Goal: Information Seeking & Learning: Learn about a topic

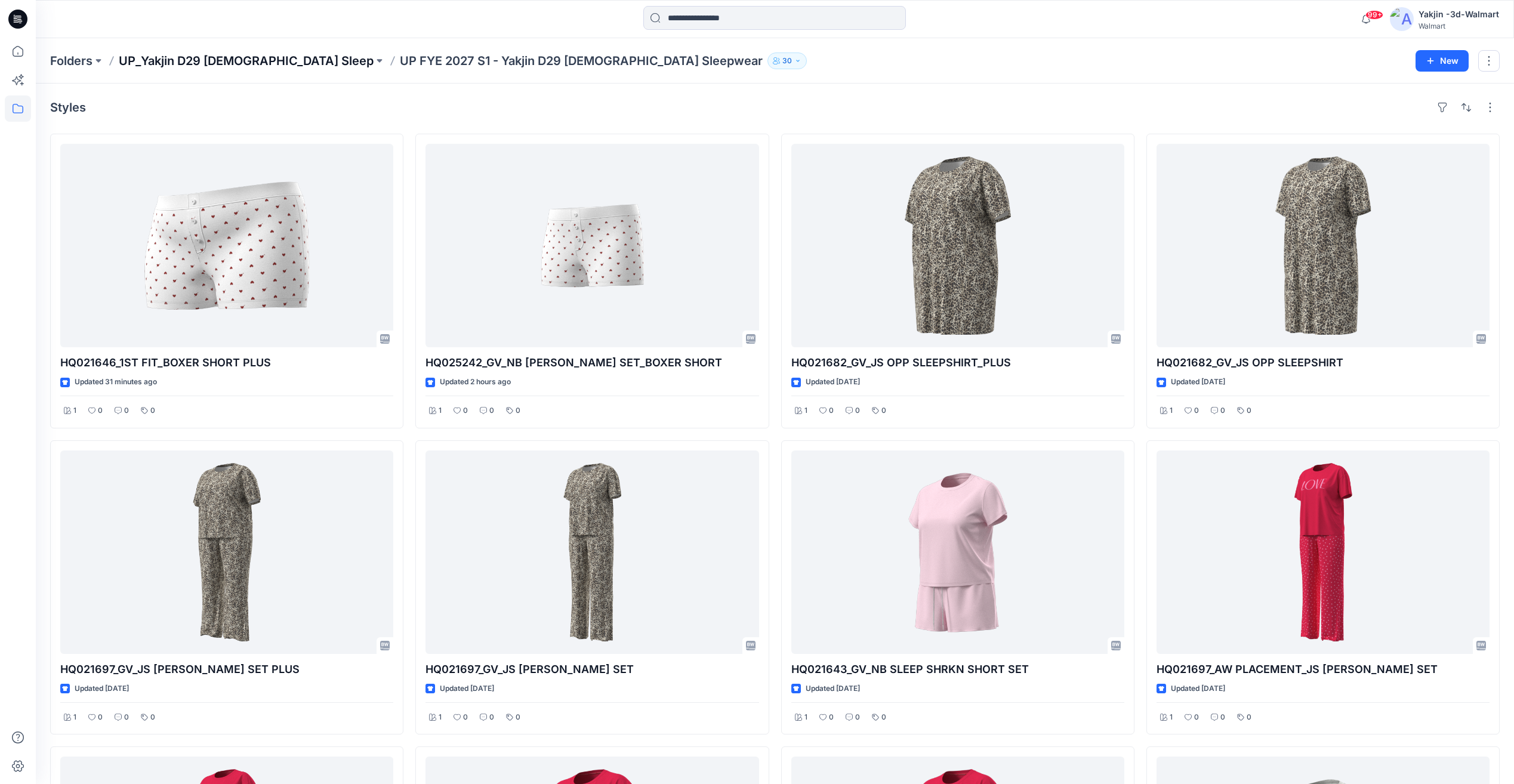
click at [244, 60] on p "UP_Yakjin D29 [DEMOGRAPHIC_DATA] Sleep" at bounding box center [246, 61] width 255 height 17
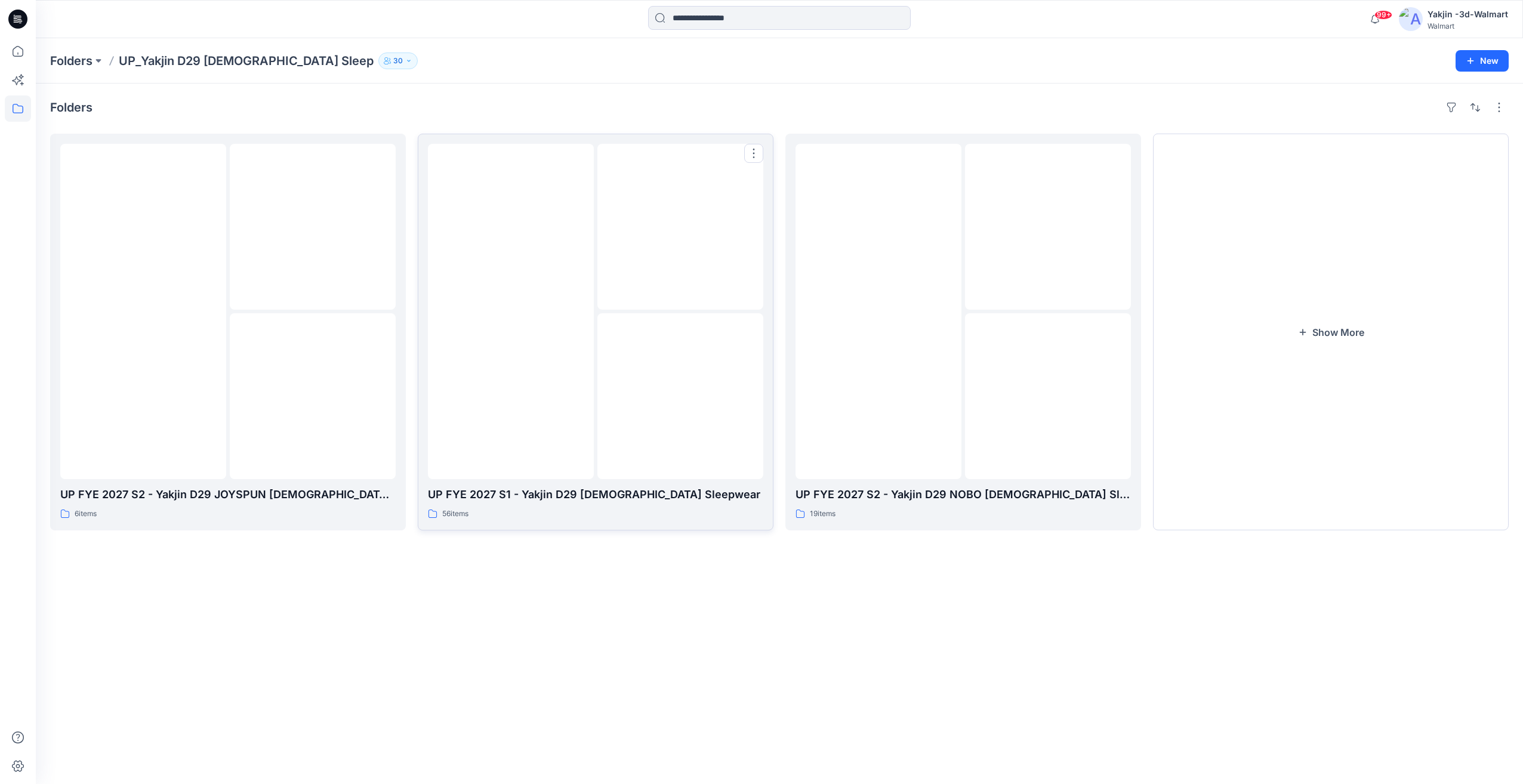
click at [553, 417] on div at bounding box center [511, 311] width 166 height 336
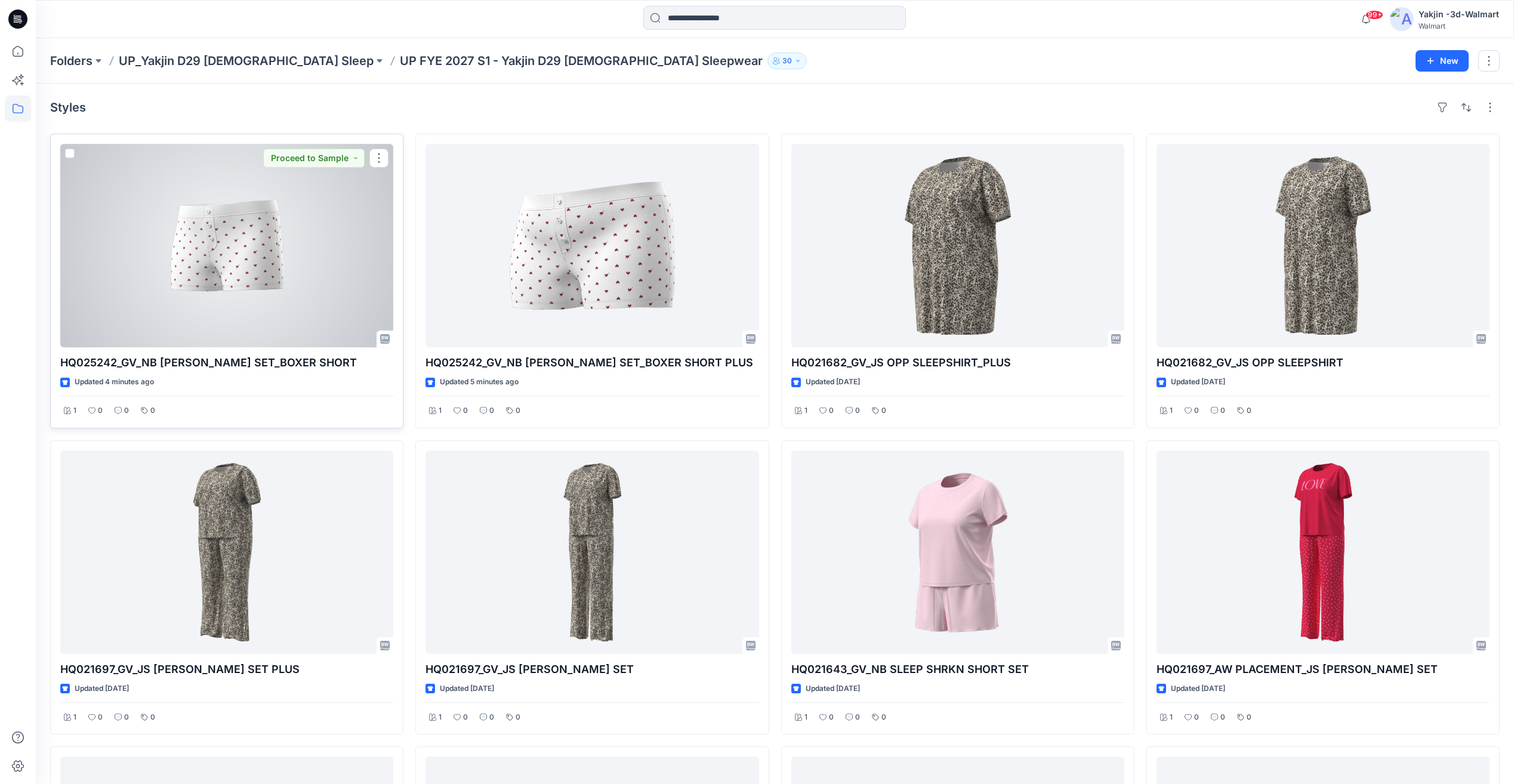
click at [279, 275] on div at bounding box center [226, 246] width 333 height 203
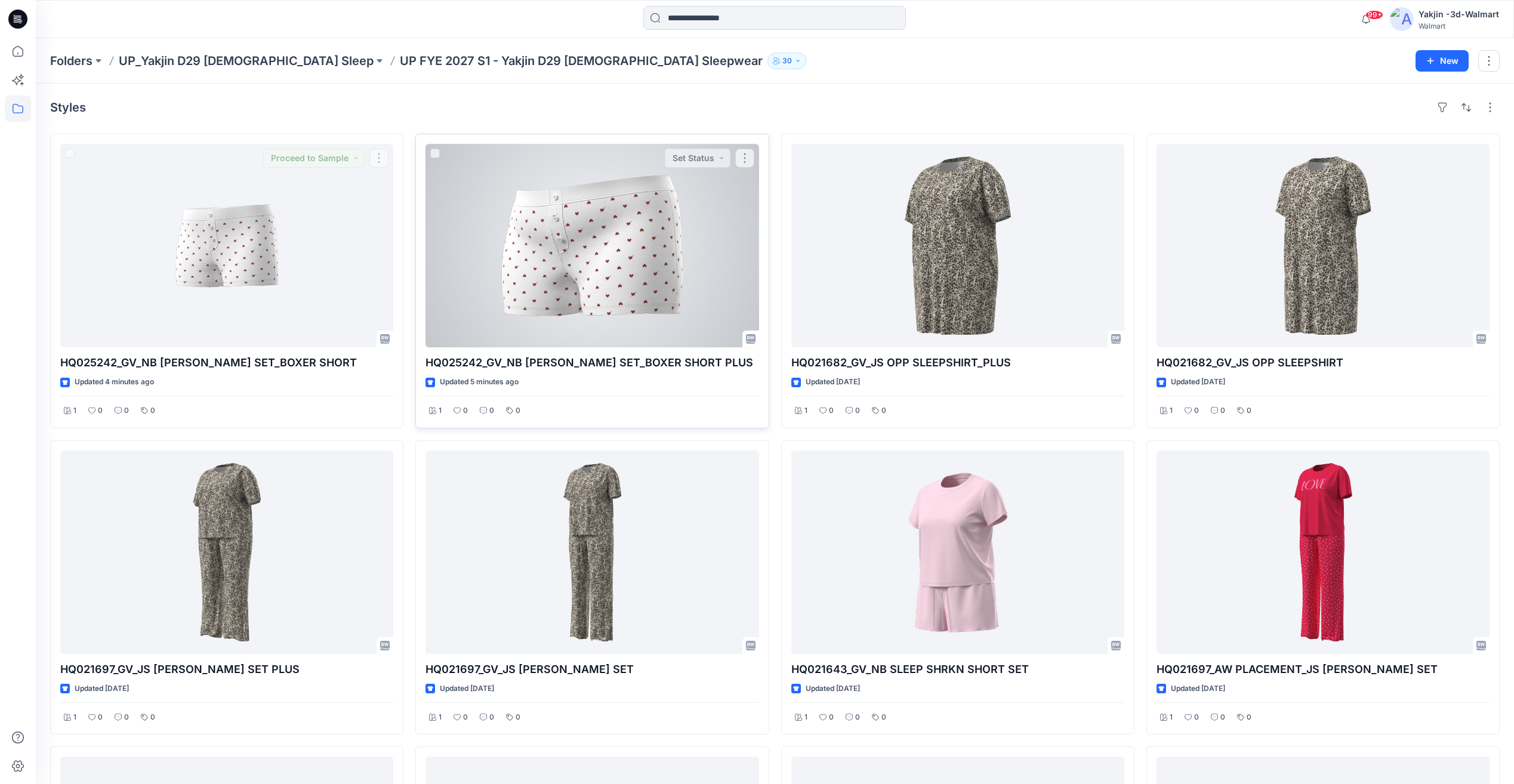
click at [653, 269] on div at bounding box center [592, 246] width 333 height 203
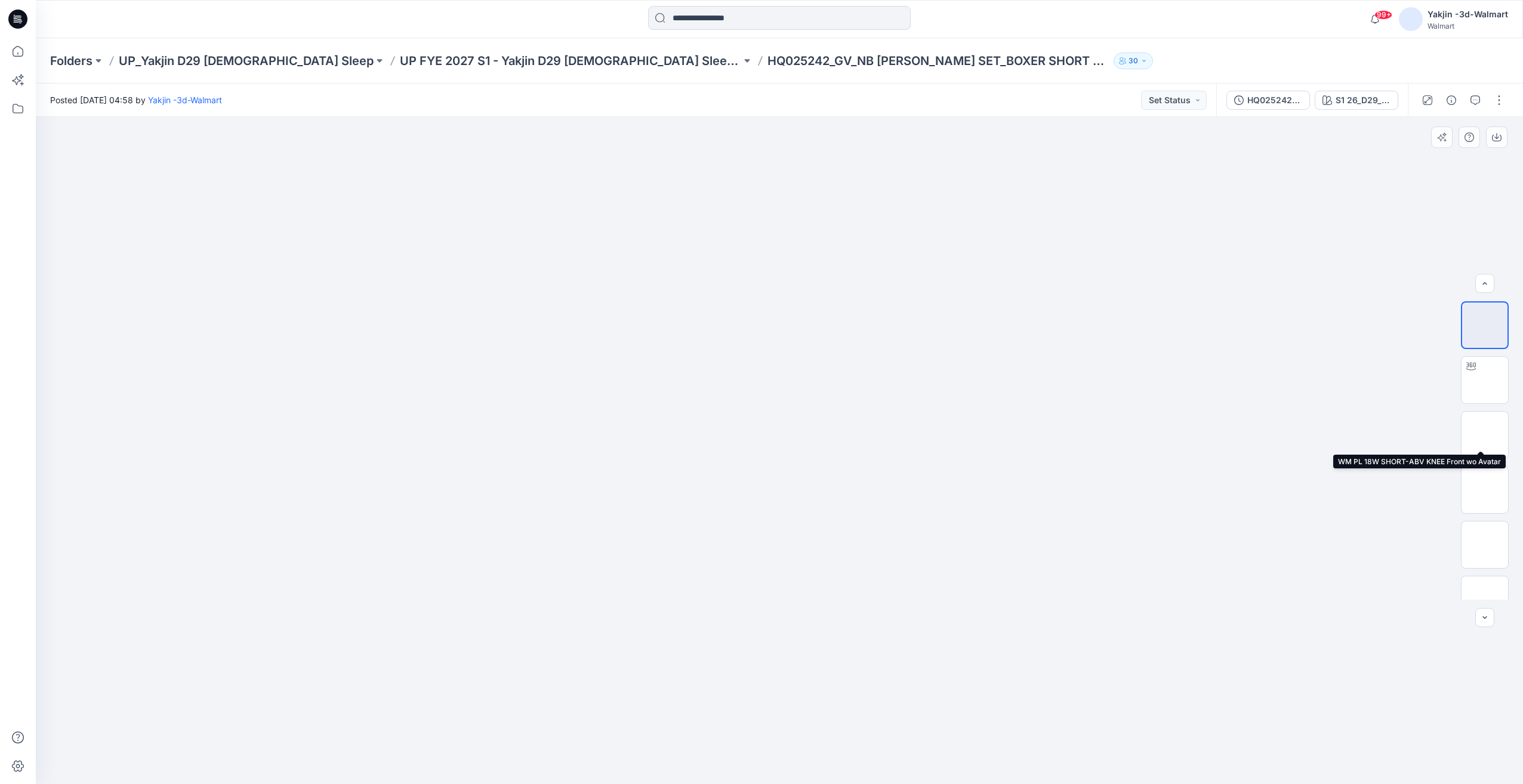
scroll to position [298, 0]
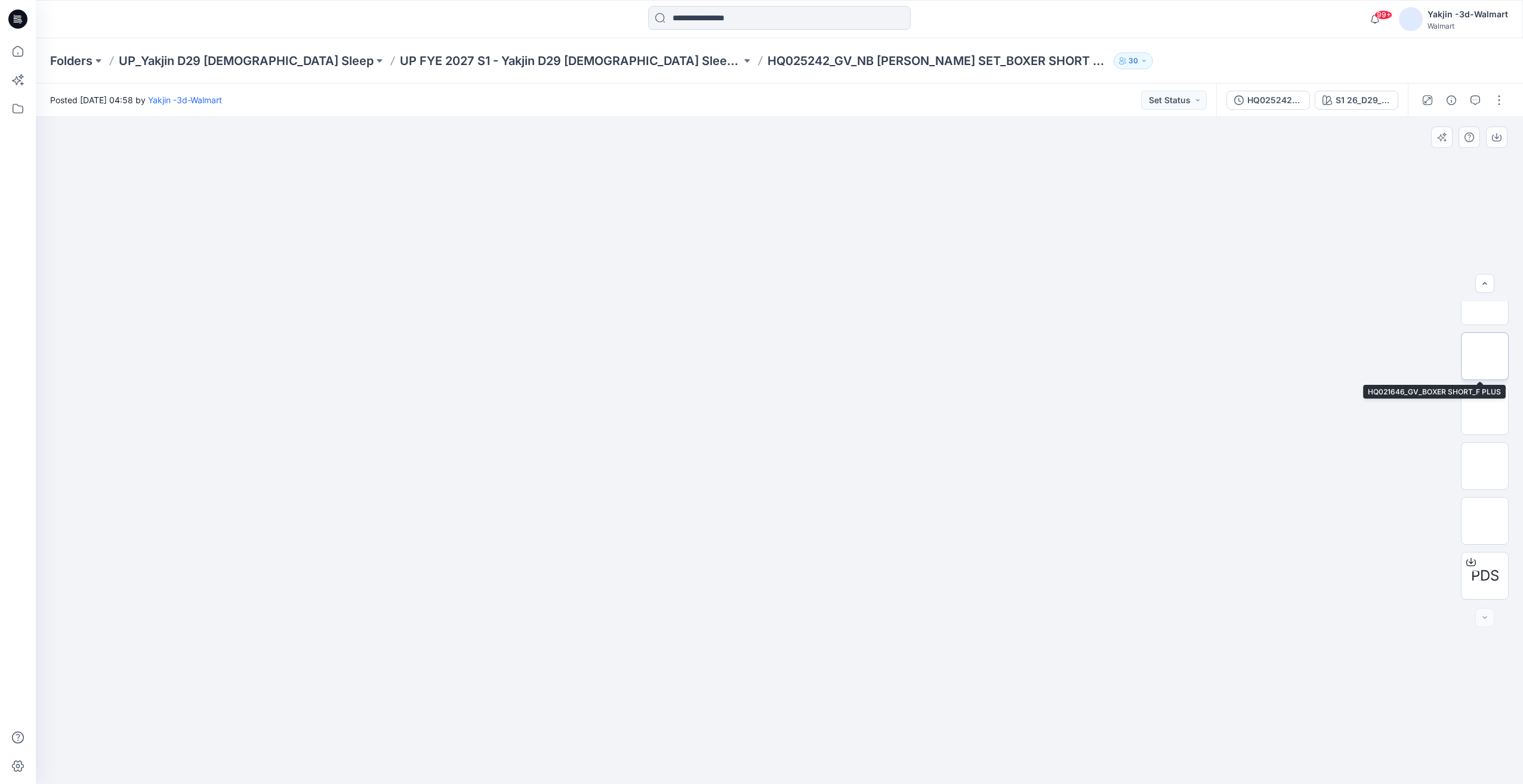
click at [1485, 356] on img at bounding box center [1485, 356] width 0 height 0
click at [1485, 411] on img at bounding box center [1485, 411] width 0 height 0
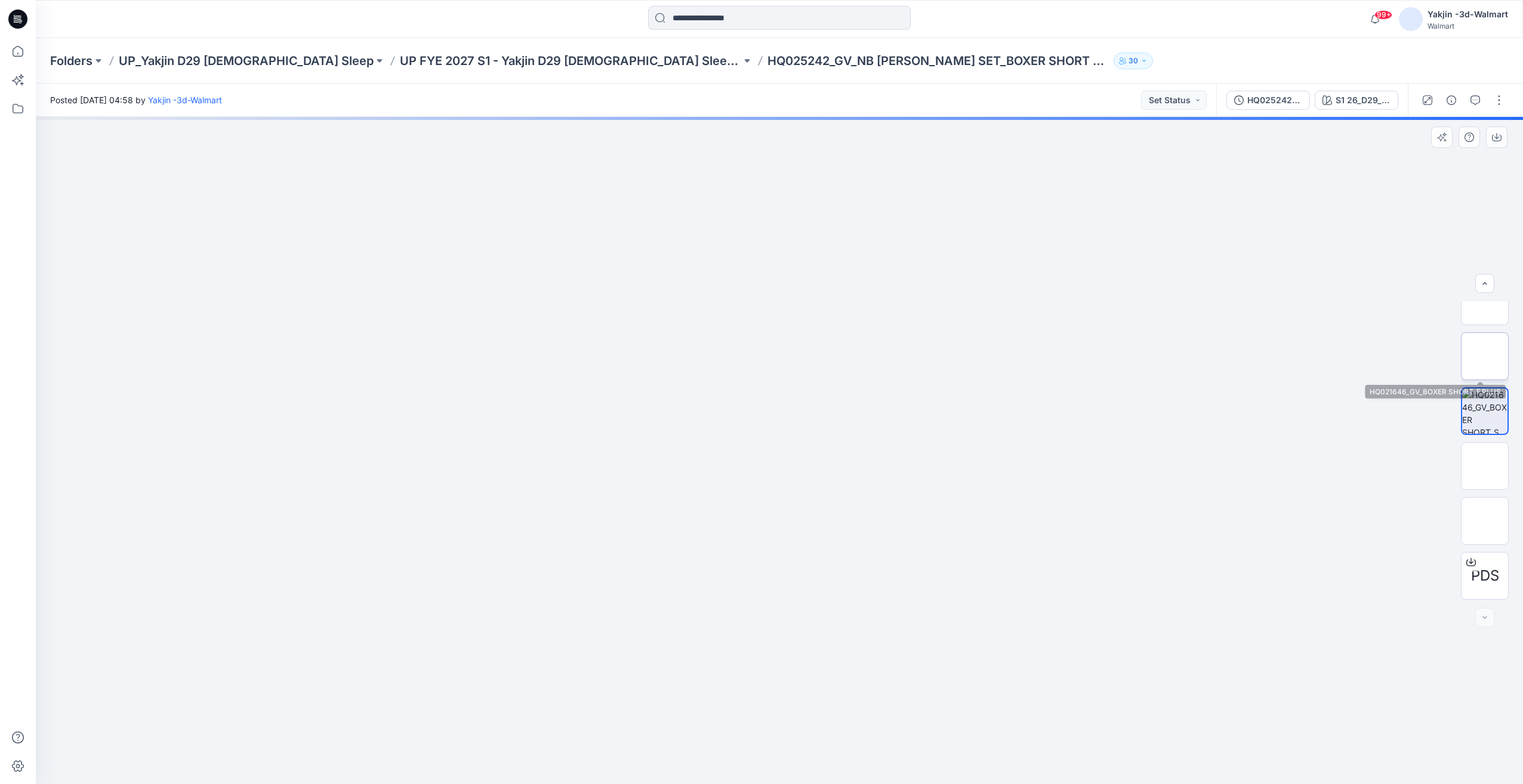
click at [1485, 356] on img at bounding box center [1485, 356] width 0 height 0
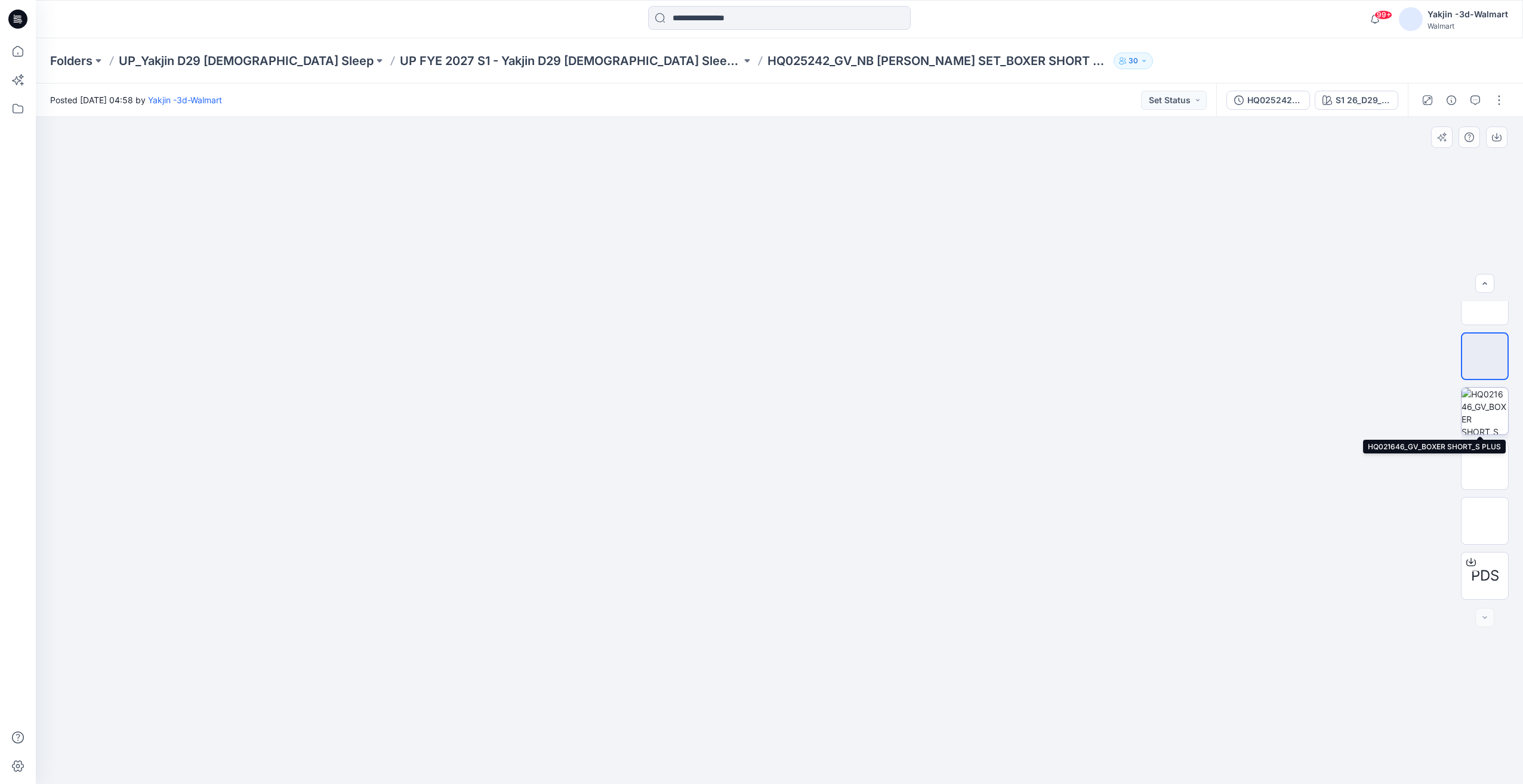
click at [1496, 419] on img at bounding box center [1485, 411] width 47 height 47
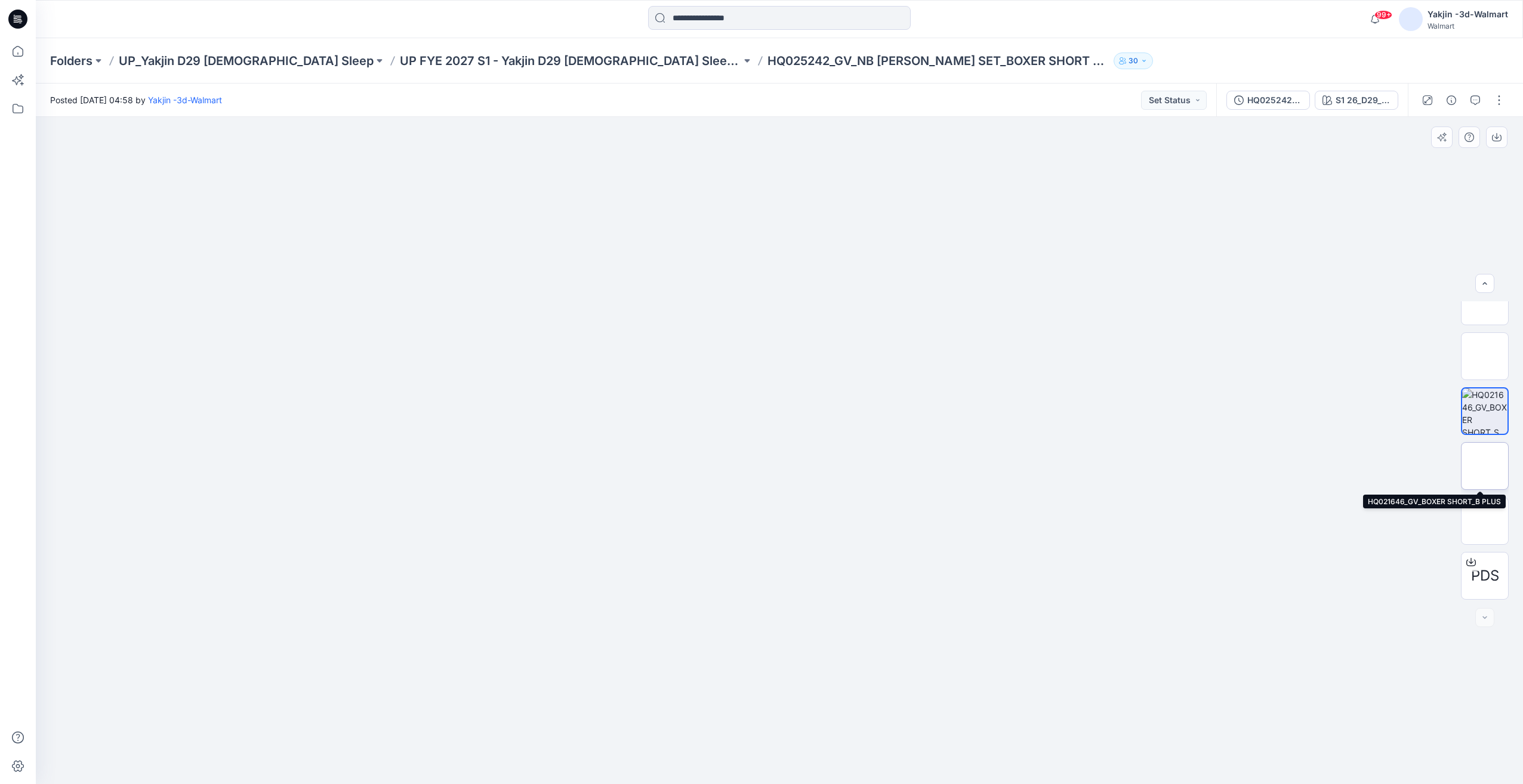
click at [1485, 466] on img at bounding box center [1485, 466] width 0 height 0
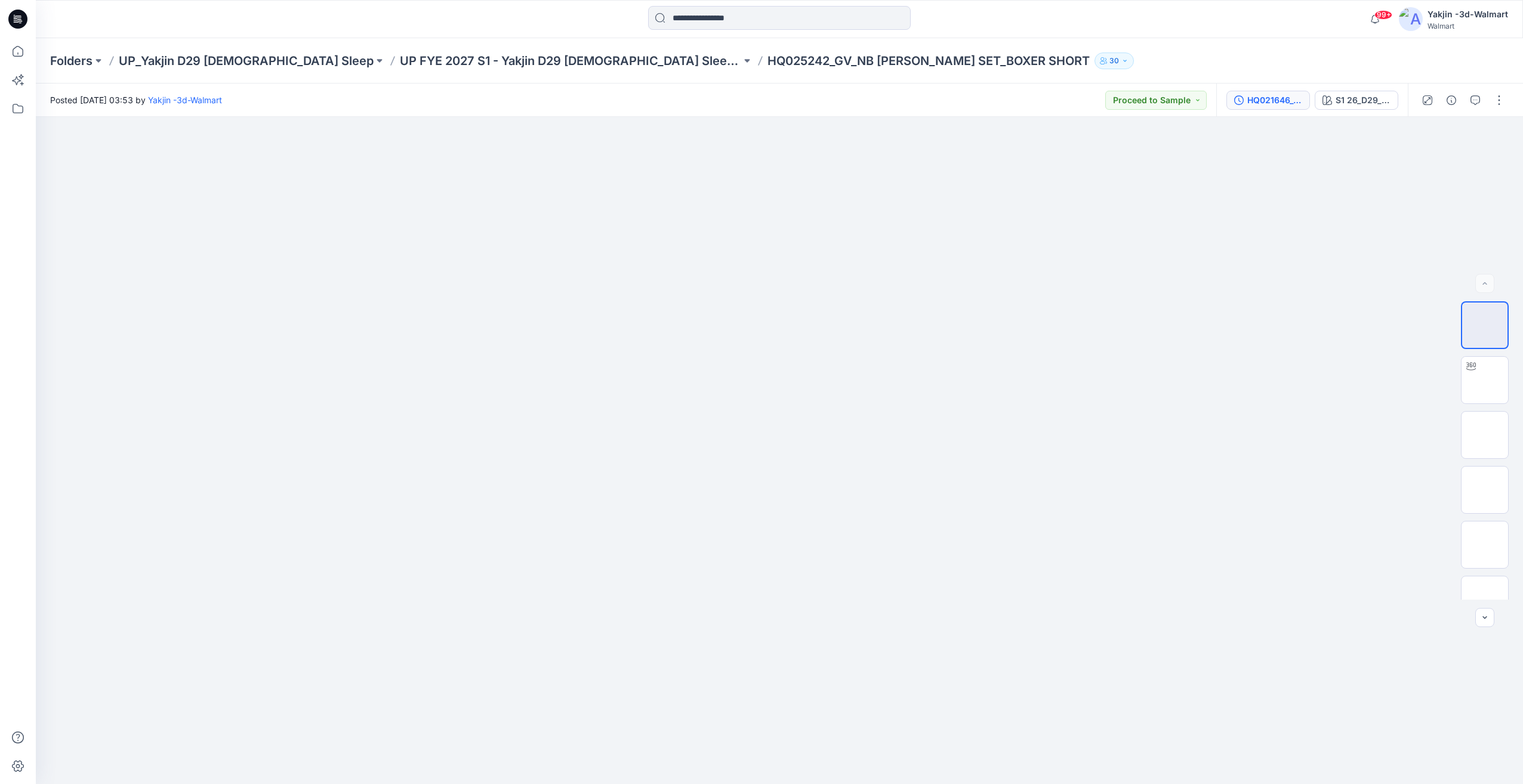
click at [1277, 105] on div "HQ021646_GV_BOXER SHORT" at bounding box center [1274, 100] width 55 height 13
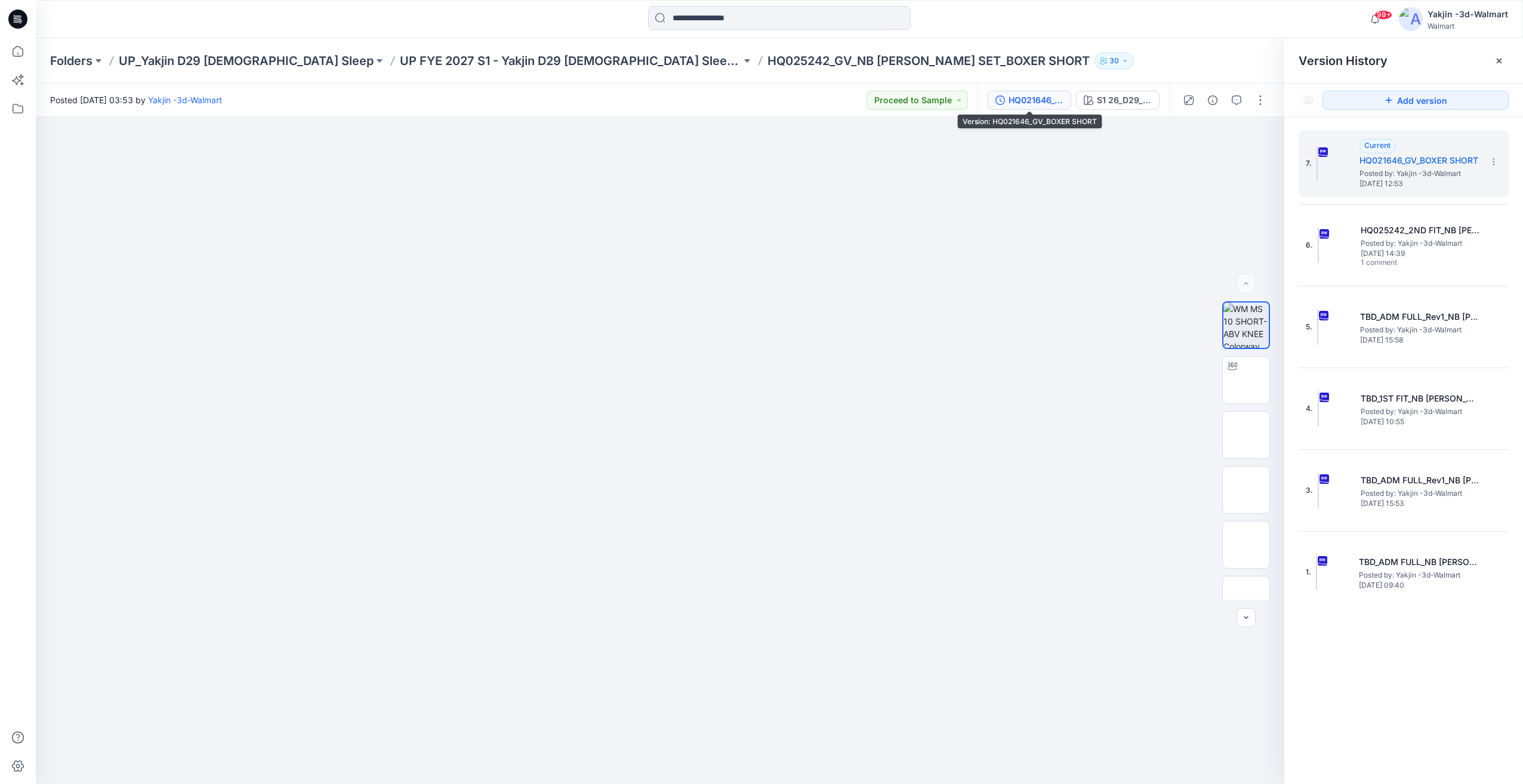
click at [1048, 100] on div "HQ021646_GV_BOXER SHORT" at bounding box center [1036, 100] width 55 height 13
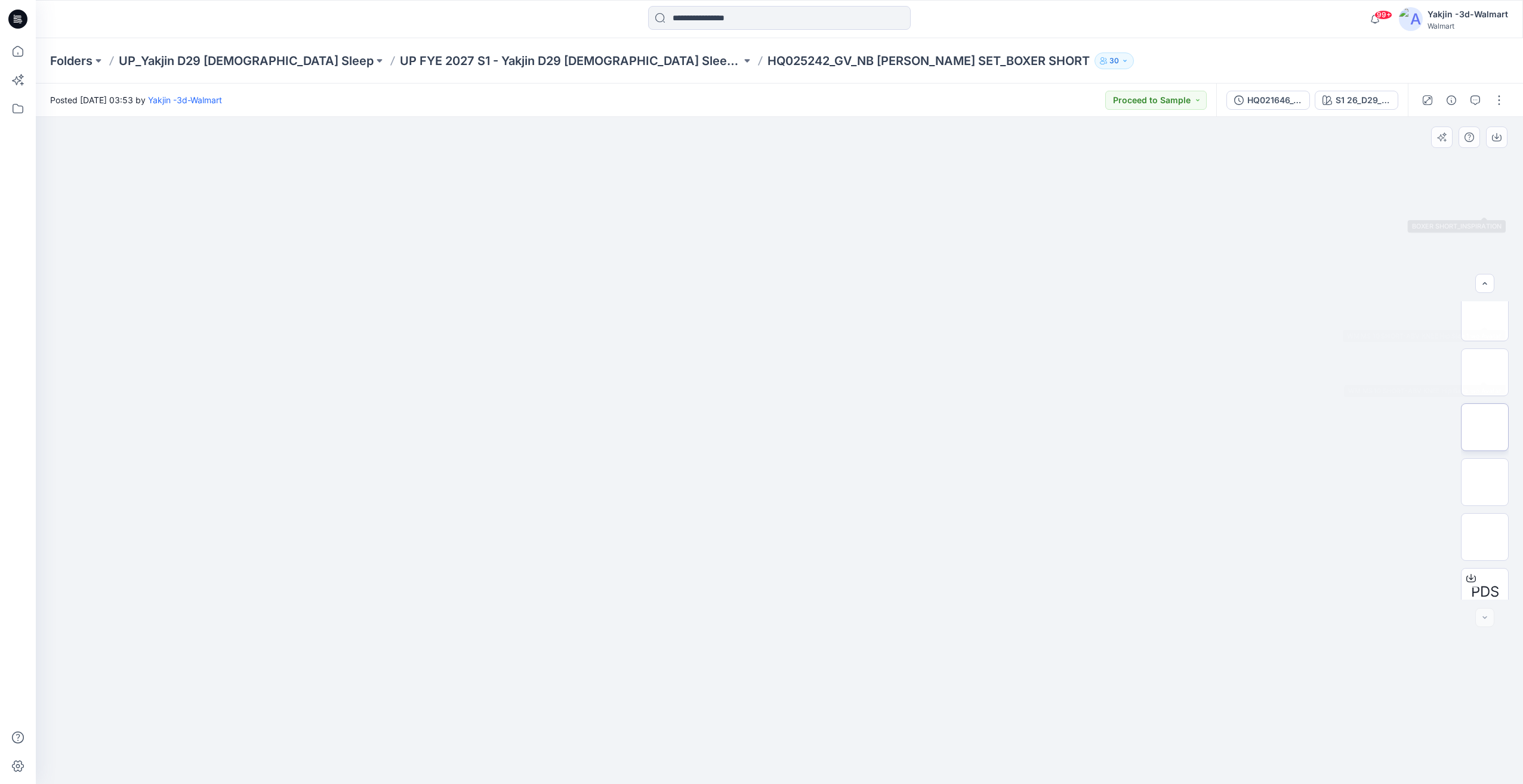
scroll to position [243, 0]
click at [1485, 411] on img at bounding box center [1485, 411] width 0 height 0
drag, startPoint x: 1199, startPoint y: 440, endPoint x: 699, endPoint y: 445, distance: 500.0
drag, startPoint x: 912, startPoint y: 454, endPoint x: 1307, endPoint y: 431, distance: 395.7
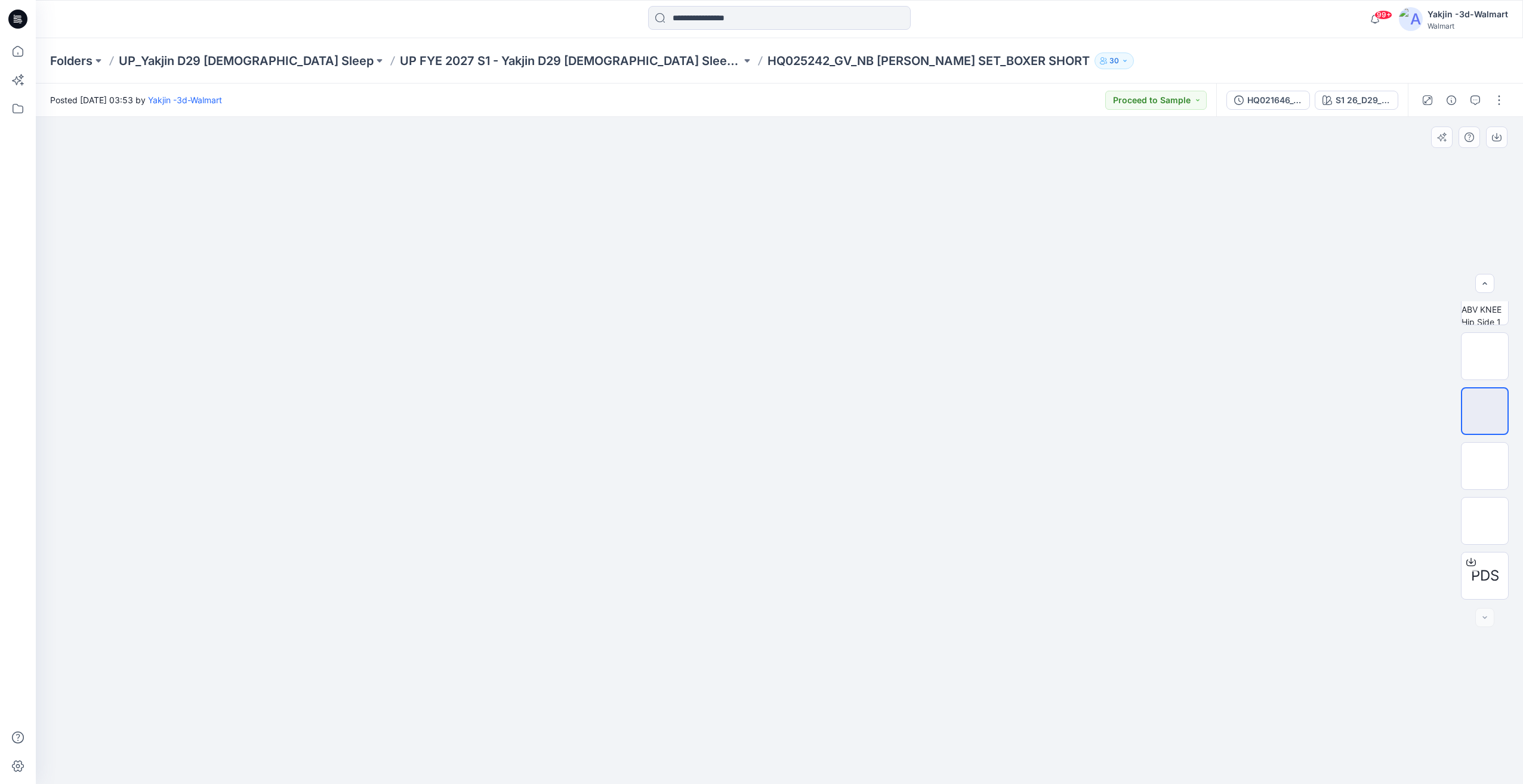
drag, startPoint x: 775, startPoint y: 438, endPoint x: 857, endPoint y: 424, distance: 83.2
drag, startPoint x: 988, startPoint y: 434, endPoint x: 789, endPoint y: 431, distance: 199.0
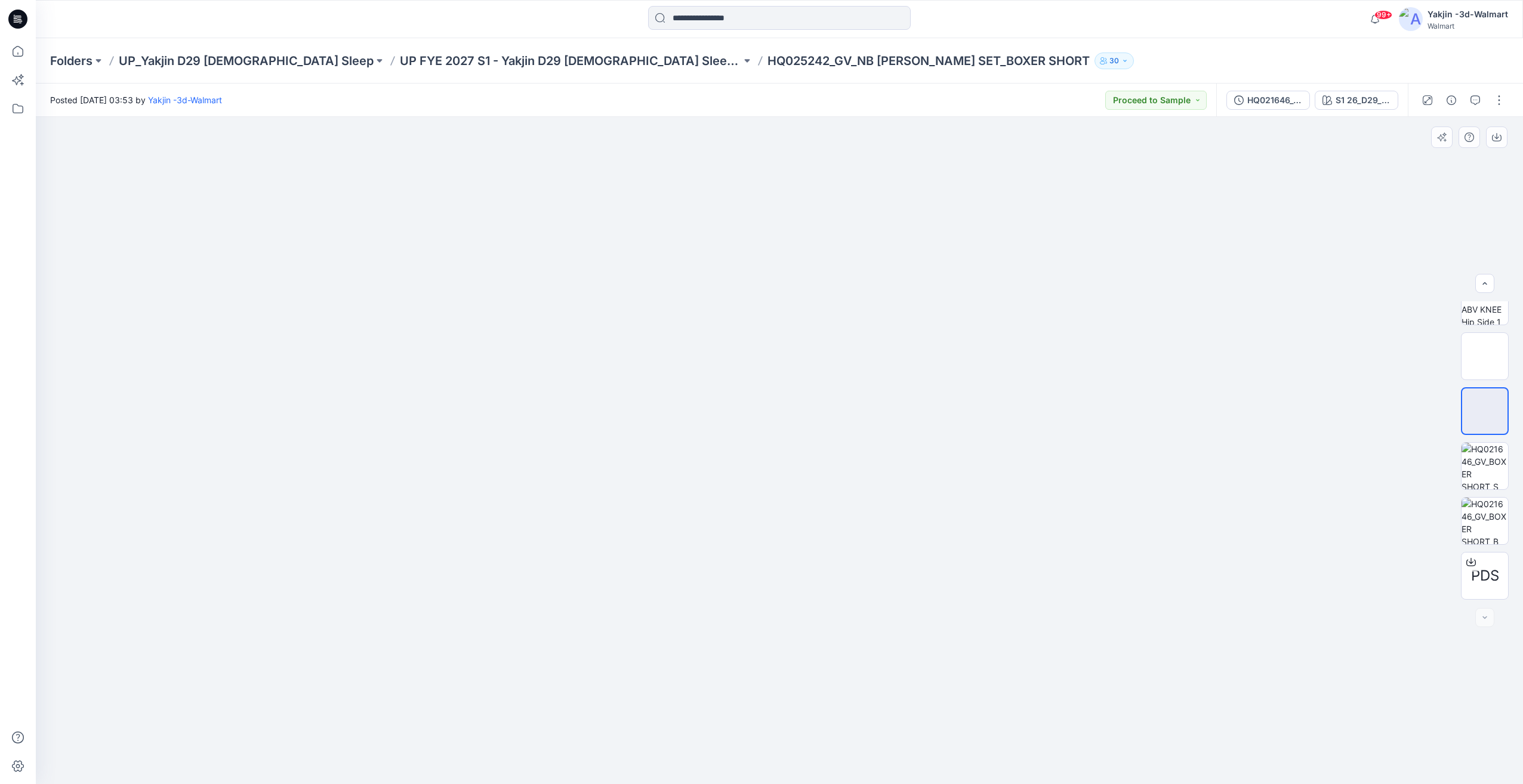
drag, startPoint x: 1063, startPoint y: 431, endPoint x: 836, endPoint y: 436, distance: 227.1
click at [1490, 471] on img at bounding box center [1485, 466] width 47 height 47
click at [1478, 531] on img at bounding box center [1485, 520] width 47 height 47
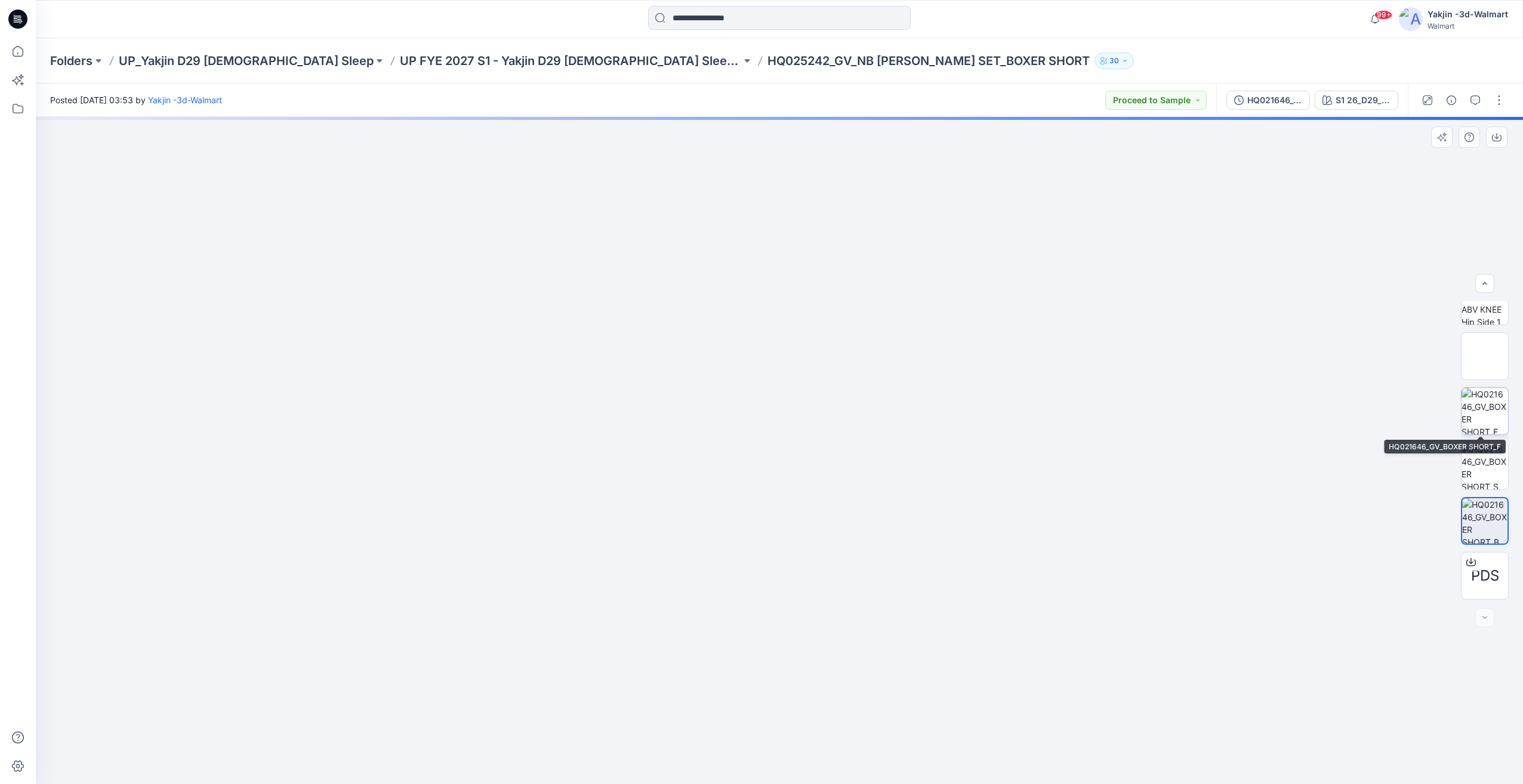
click at [1501, 409] on img at bounding box center [1485, 411] width 47 height 47
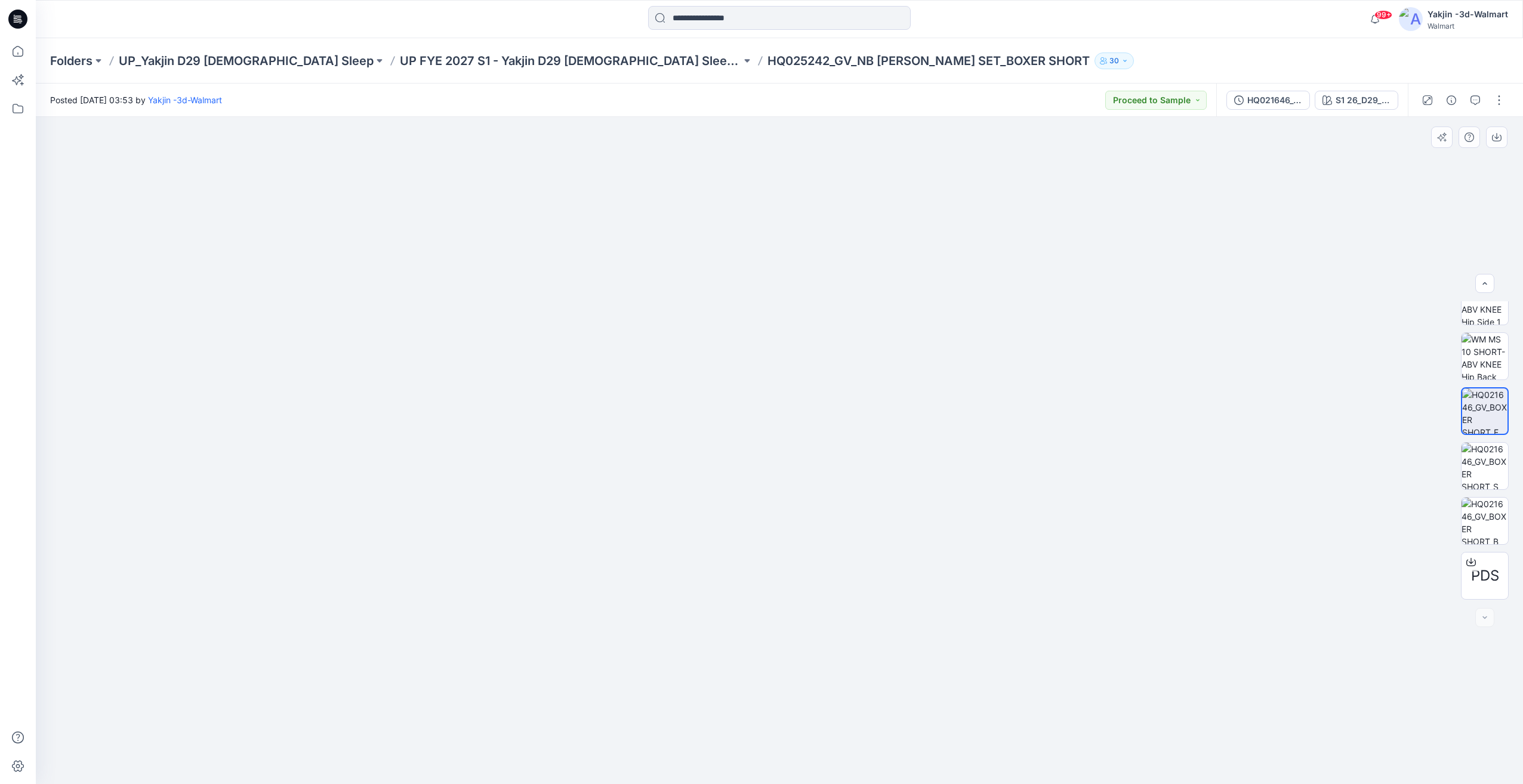
drag, startPoint x: 406, startPoint y: 515, endPoint x: 551, endPoint y: 472, distance: 151.2
click at [1192, 487] on img at bounding box center [1238, 353] width 2405 height 862
drag, startPoint x: 955, startPoint y: 420, endPoint x: 501, endPoint y: 435, distance: 454.2
drag, startPoint x: 1026, startPoint y: 437, endPoint x: 844, endPoint y: 429, distance: 182.2
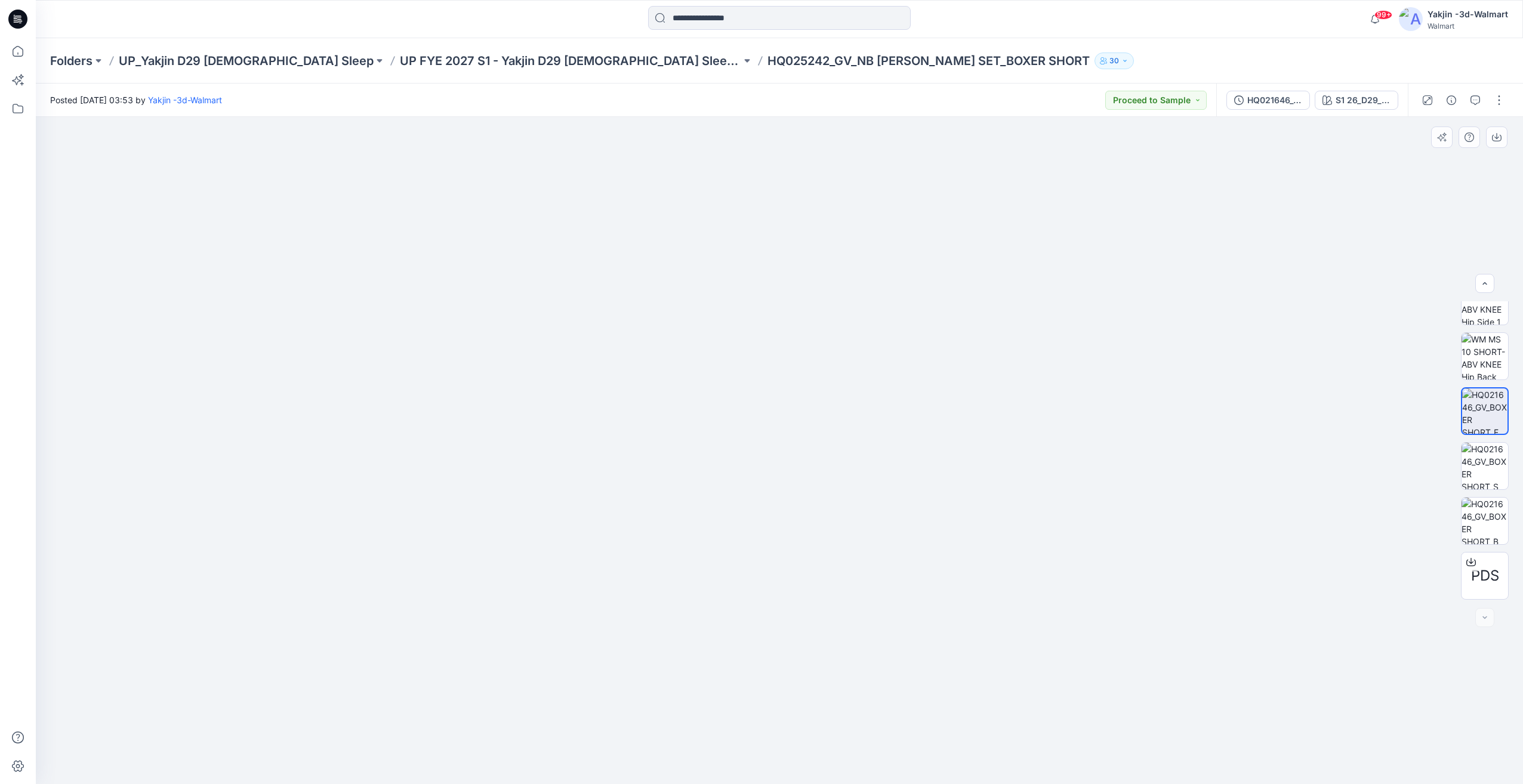
click at [844, 429] on img at bounding box center [1307, 218] width 3551 height 1131
drag, startPoint x: 1125, startPoint y: 433, endPoint x: 894, endPoint y: 430, distance: 231.0
click at [870, 431] on img at bounding box center [1004, 216] width 3551 height 1135
drag, startPoint x: 835, startPoint y: 433, endPoint x: 846, endPoint y: 429, distance: 11.7
click at [805, 431] on img at bounding box center [806, 216] width 3551 height 1136
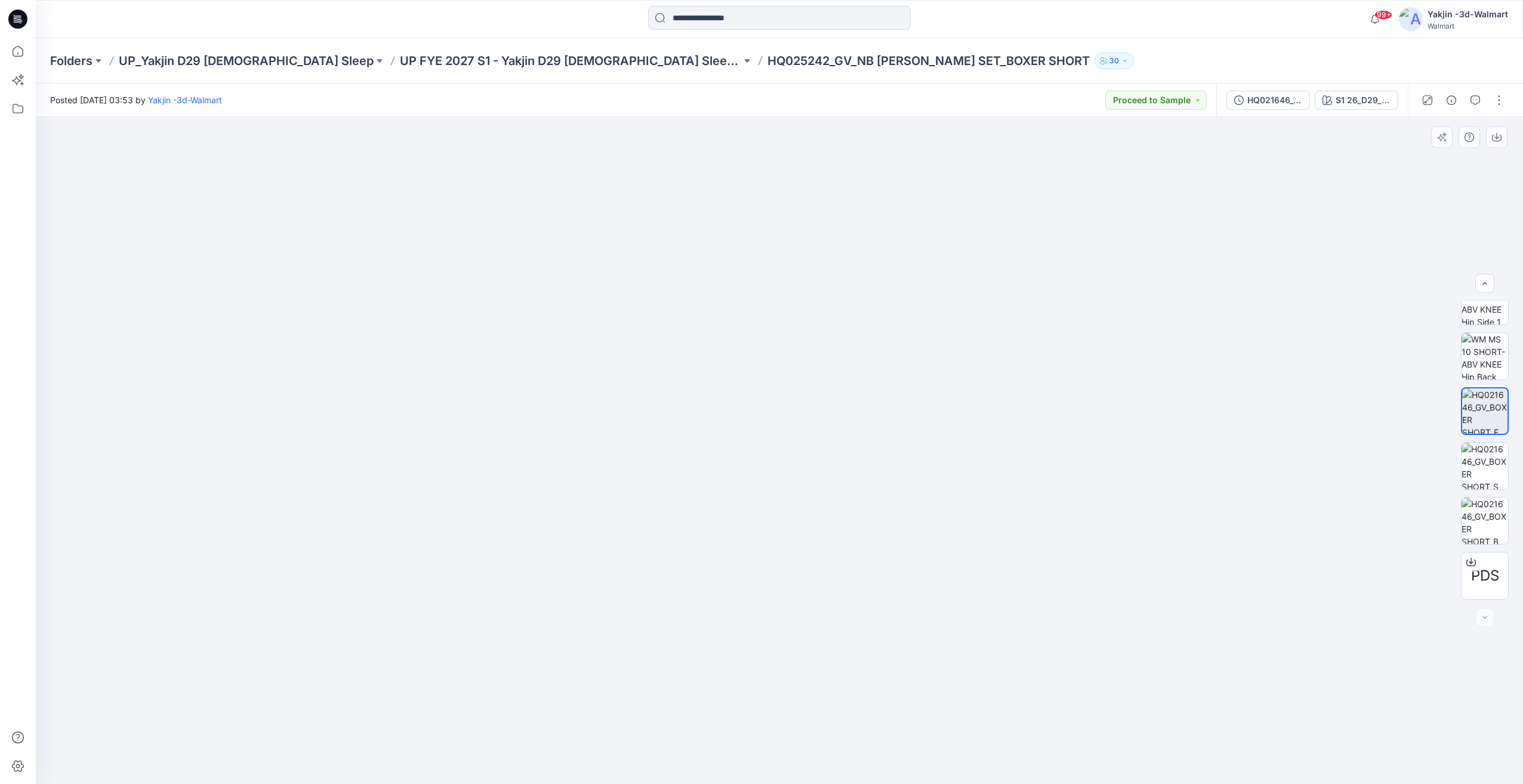
drag, startPoint x: 793, startPoint y: 439, endPoint x: 619, endPoint y: 434, distance: 174.1
click at [622, 435] on img at bounding box center [349, 214] width 3551 height 1140
drag, startPoint x: 819, startPoint y: 437, endPoint x: 767, endPoint y: 434, distance: 52.1
